Goal: Navigation & Orientation: Go to known website

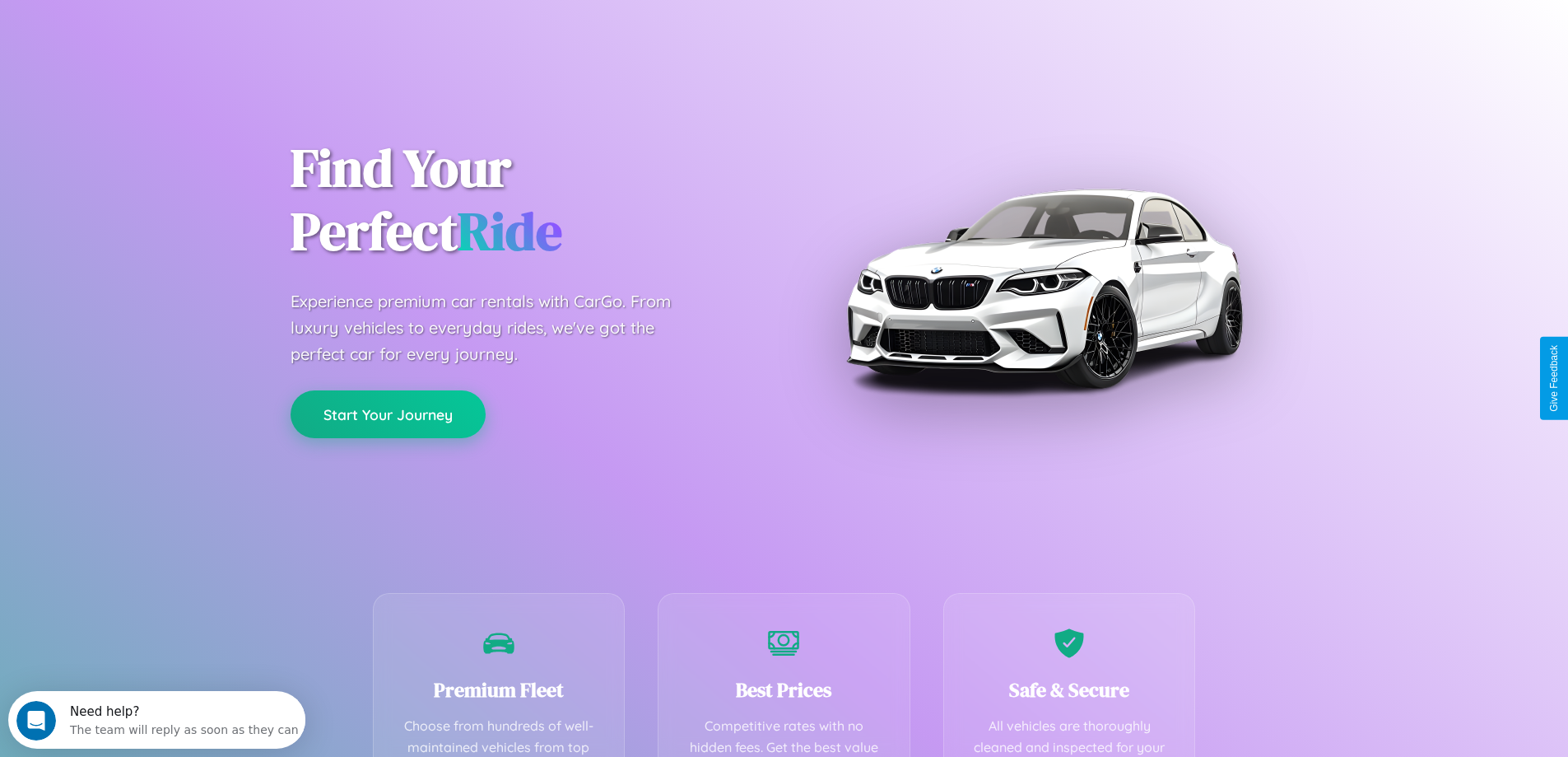
click at [387, 414] on button "Start Your Journey" at bounding box center [387, 414] width 195 height 48
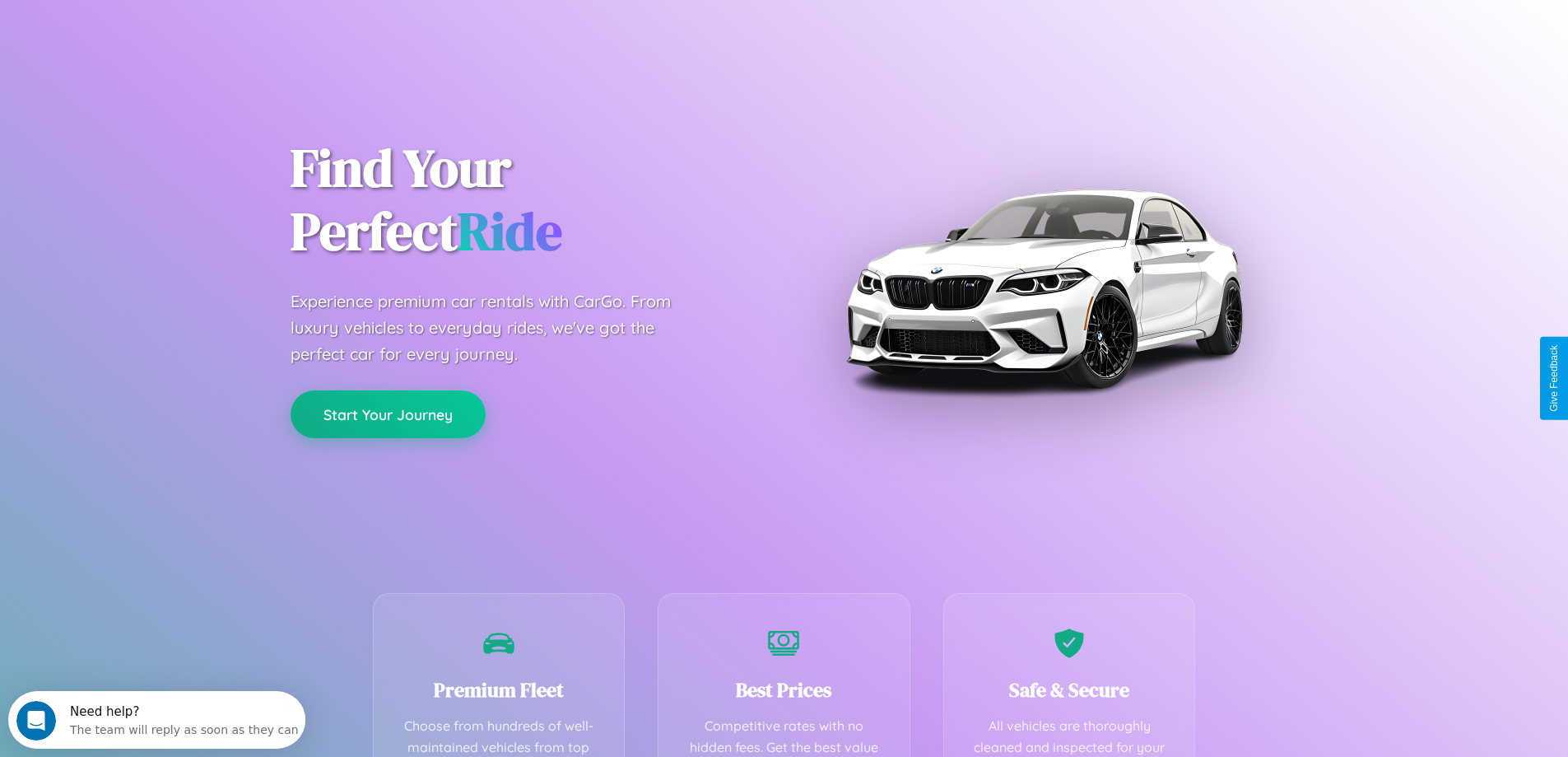
click at [387, 414] on button "Start Your Journey" at bounding box center [387, 414] width 195 height 48
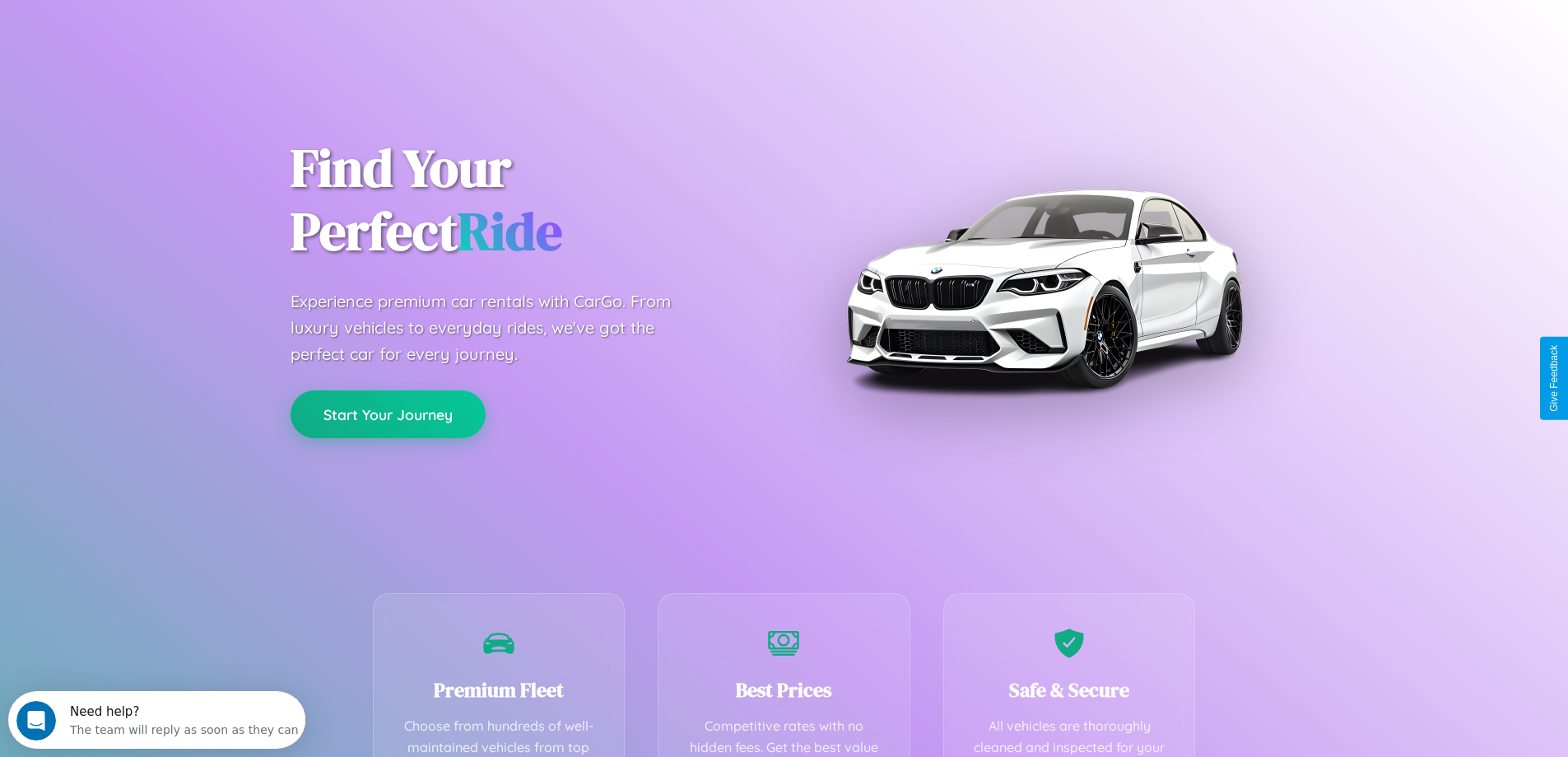
click at [387, 414] on button "Start Your Journey" at bounding box center [387, 414] width 195 height 48
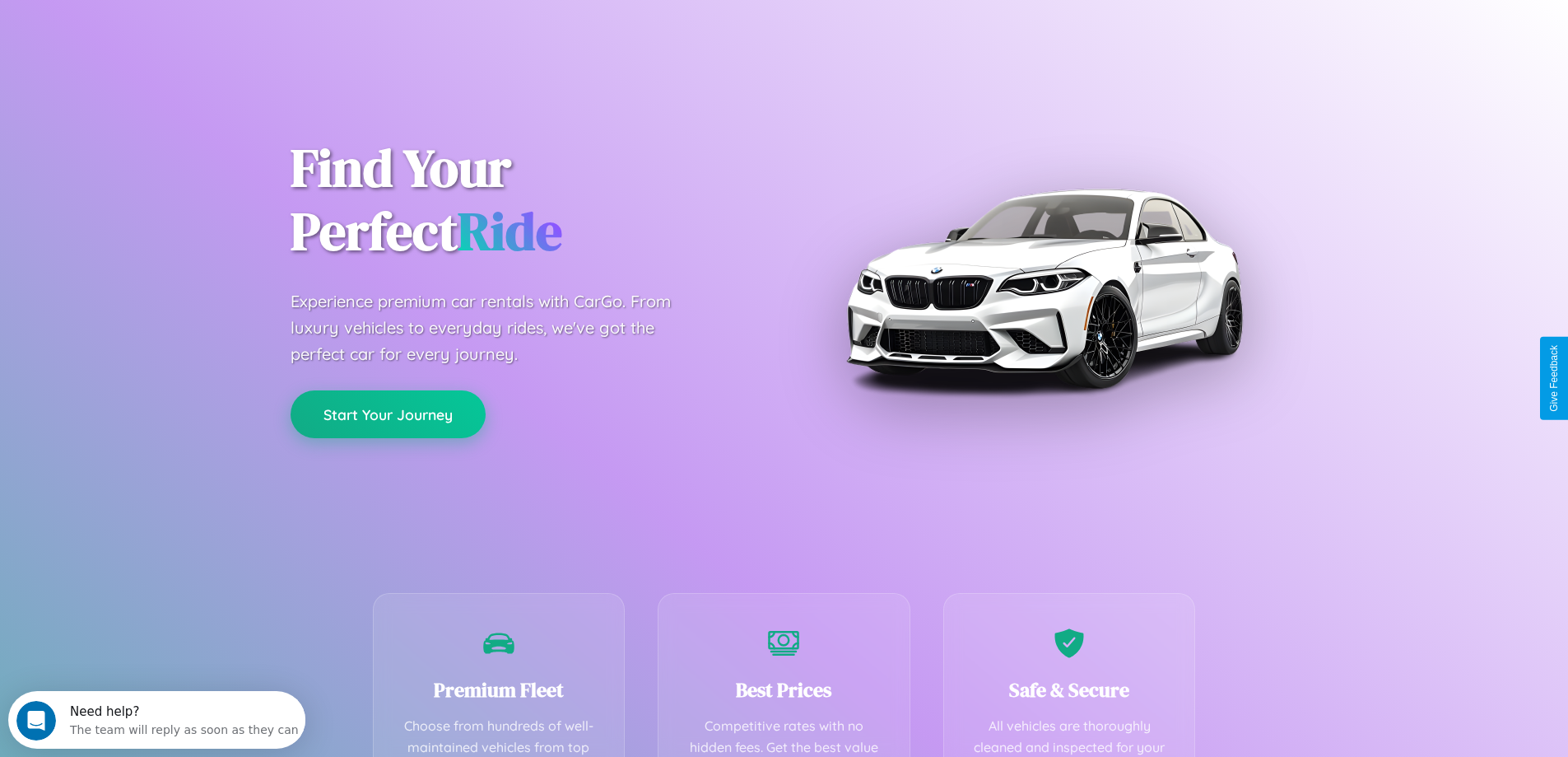
click at [387, 414] on button "Start Your Journey" at bounding box center [387, 414] width 195 height 48
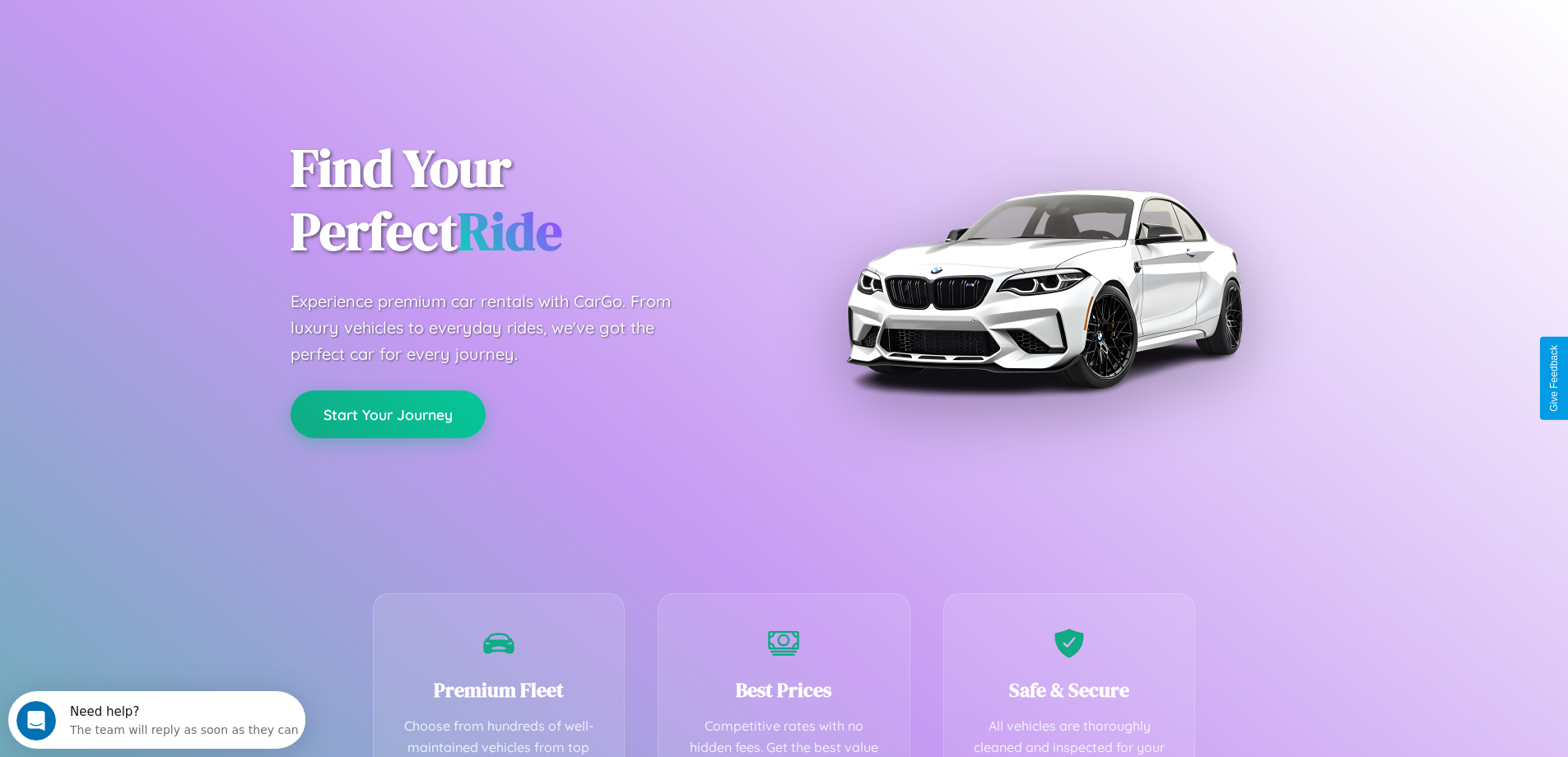
click at [387, 414] on button "Start Your Journey" at bounding box center [387, 414] width 195 height 48
